Goal: Register for event/course

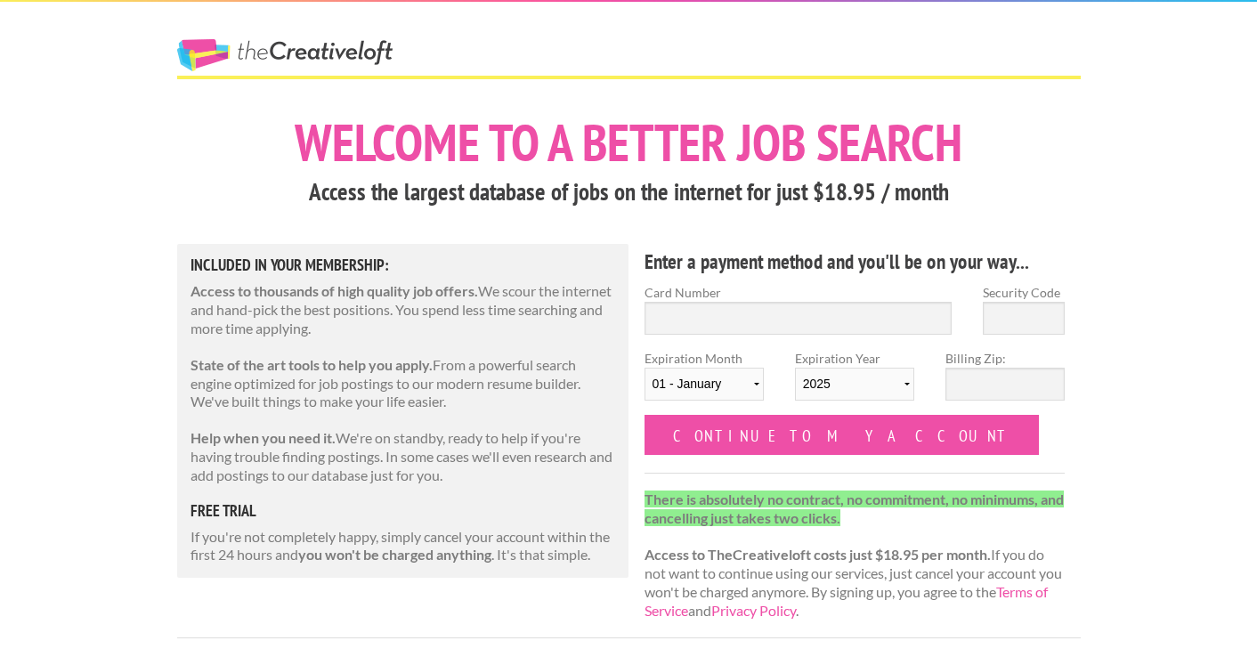
click at [329, 39] on link "The Creative Loft" at bounding box center [284, 55] width 215 height 32
click at [386, 51] on link "The Creative Loft" at bounding box center [284, 55] width 215 height 32
